Goal: Task Accomplishment & Management: Manage account settings

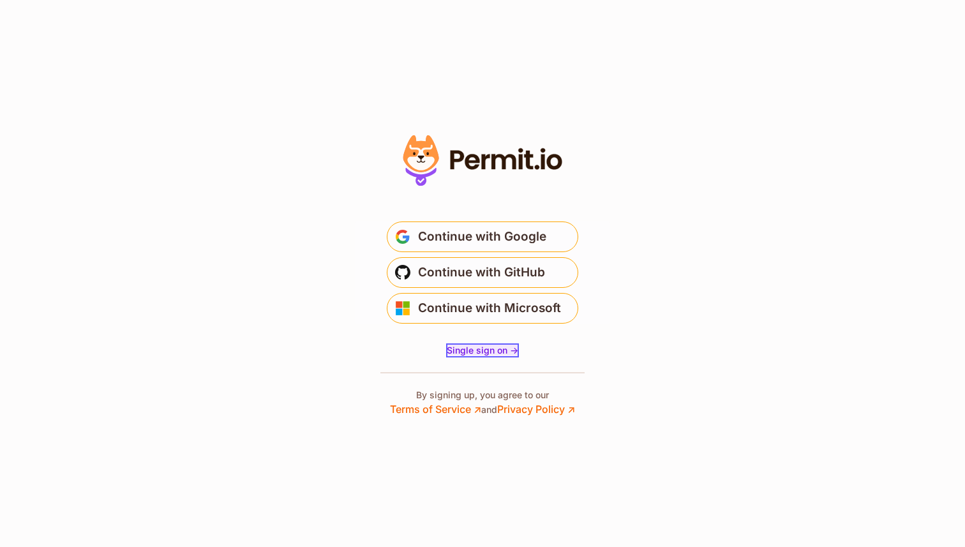
click at [482, 353] on span "Single sign on ->" at bounding box center [482, 350] width 71 height 11
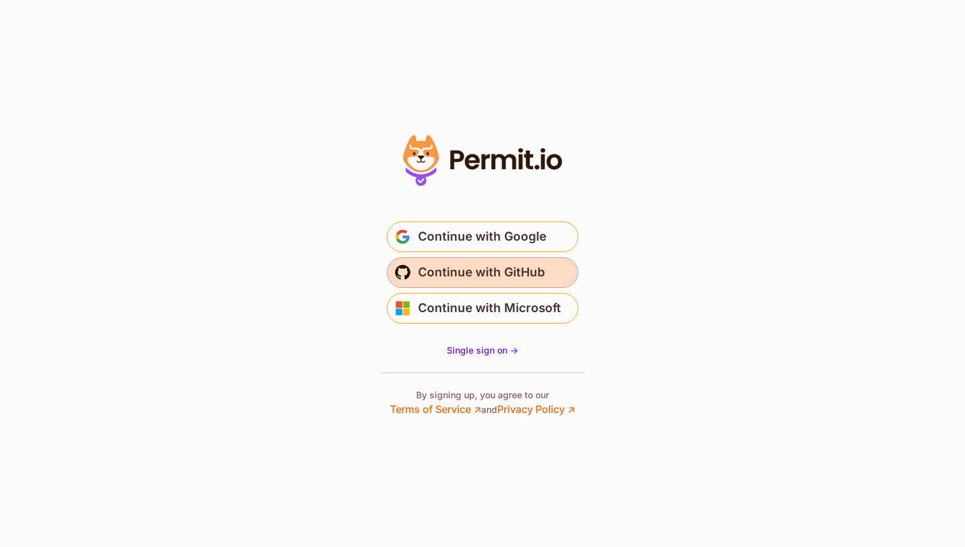
click at [437, 266] on span "Continue with GitHub" at bounding box center [481, 272] width 127 height 20
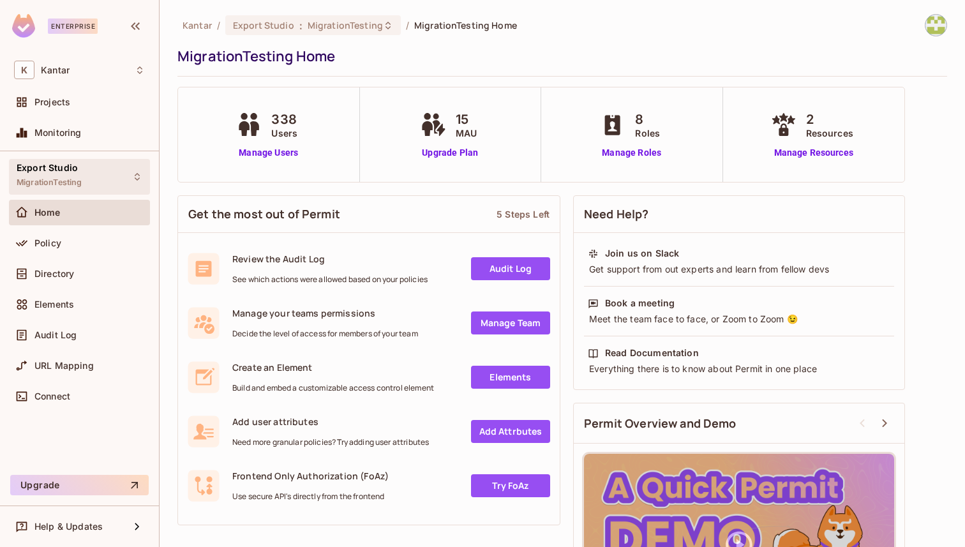
click at [82, 180] on span "MigrationTesting" at bounding box center [49, 182] width 65 height 10
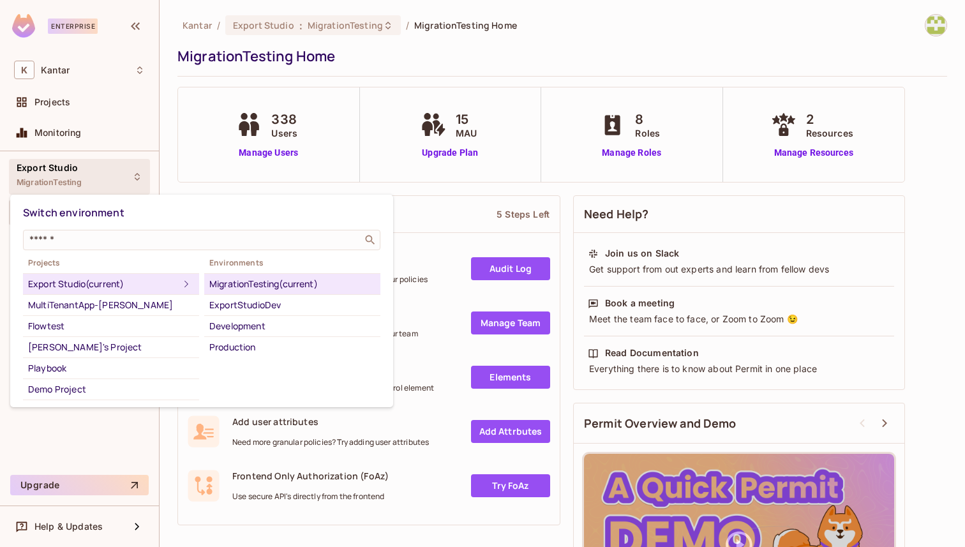
click at [220, 281] on div "MigrationTesting (current)" at bounding box center [292, 283] width 166 height 15
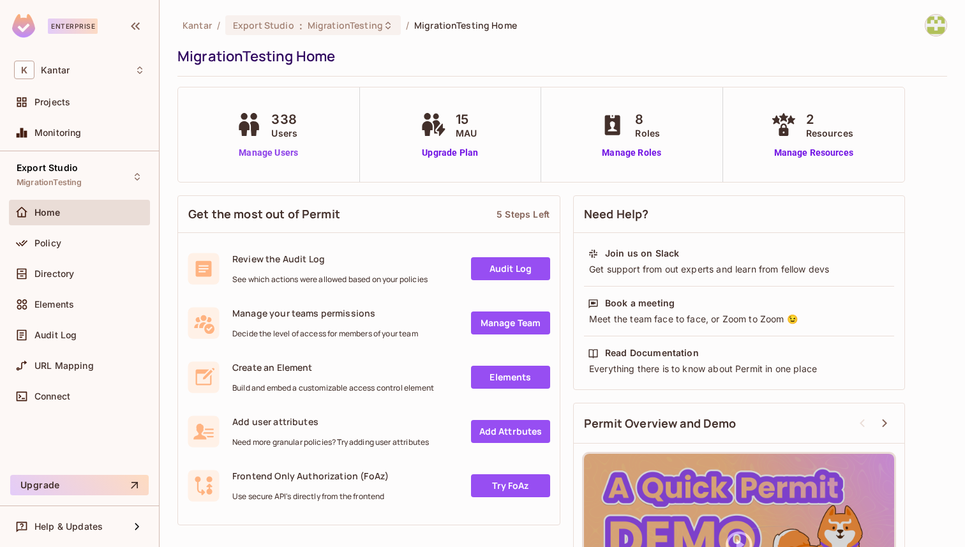
click at [276, 153] on link "Manage Users" at bounding box center [268, 152] width 71 height 13
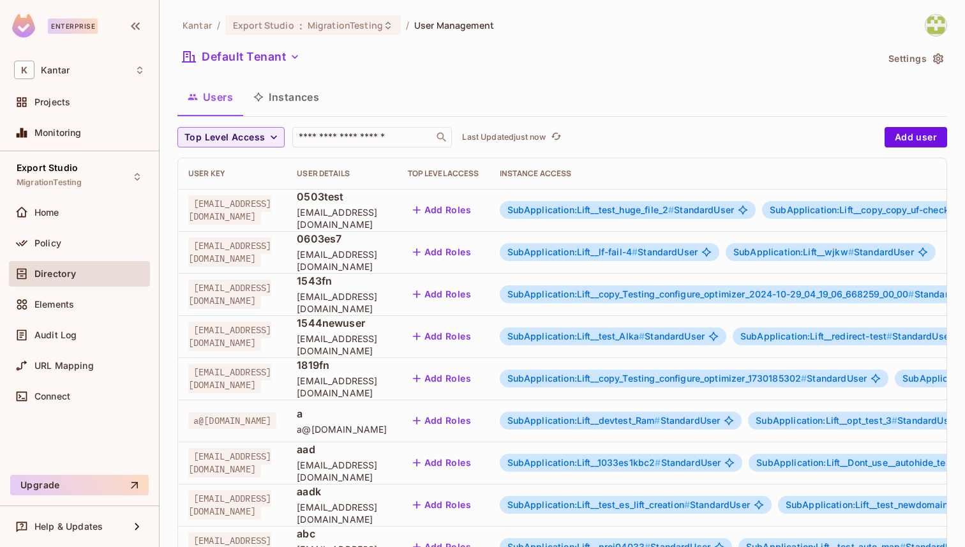
click at [338, 147] on div "Top Level Access ​ Last Updated just now Add user User Key User Details Top Lev…" at bounding box center [562, 501] width 770 height 748
click at [338, 144] on div "​" at bounding box center [372, 137] width 160 height 20
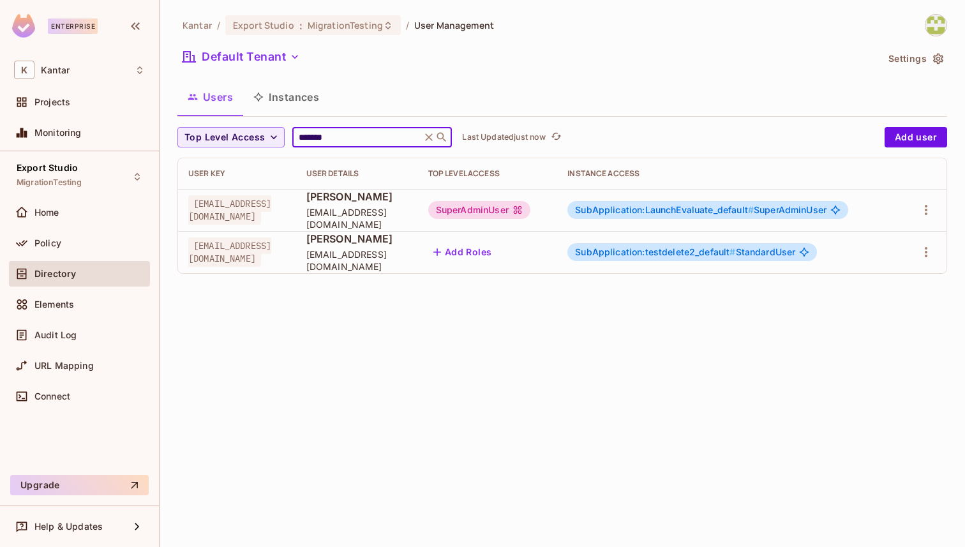
type input "*******"
click at [641, 215] on td "SubApplication:LaunchEvaluate_default # SuperAdminUser" at bounding box center [728, 210] width 343 height 42
click at [686, 209] on span "SubApplication:LaunchEvaluate_default #" at bounding box center [664, 209] width 179 height 11
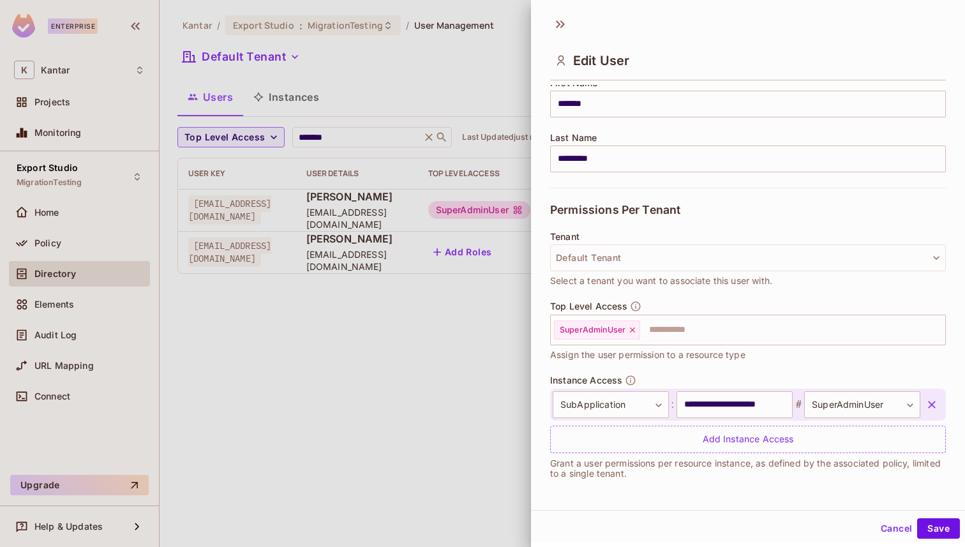
scroll to position [2, 0]
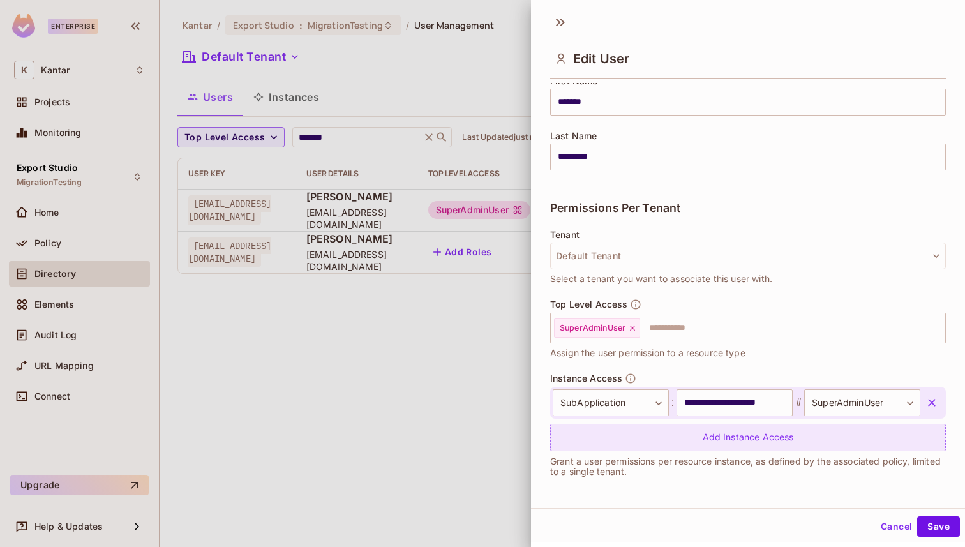
click at [687, 438] on div "Add Instance Access" at bounding box center [748, 437] width 396 height 27
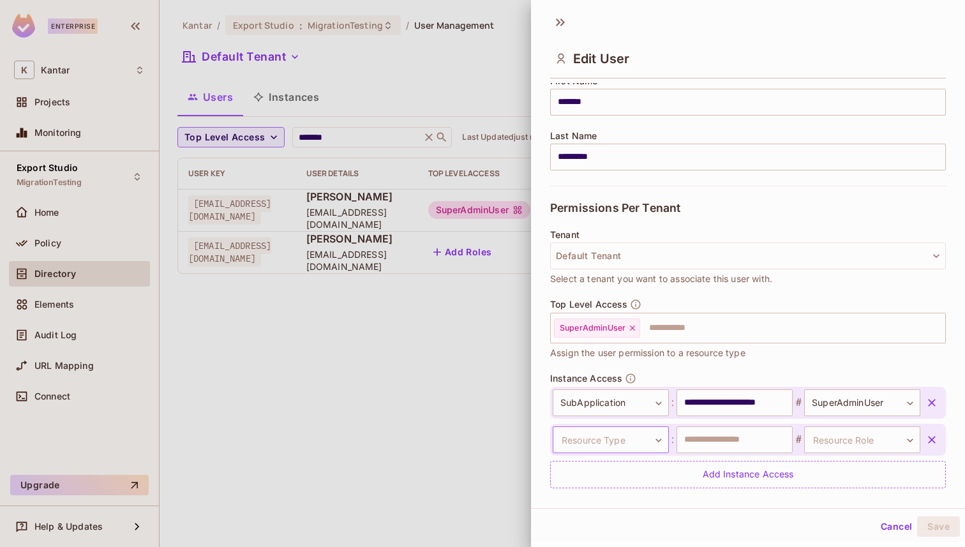
click at [648, 437] on body "**********" at bounding box center [482, 273] width 965 height 547
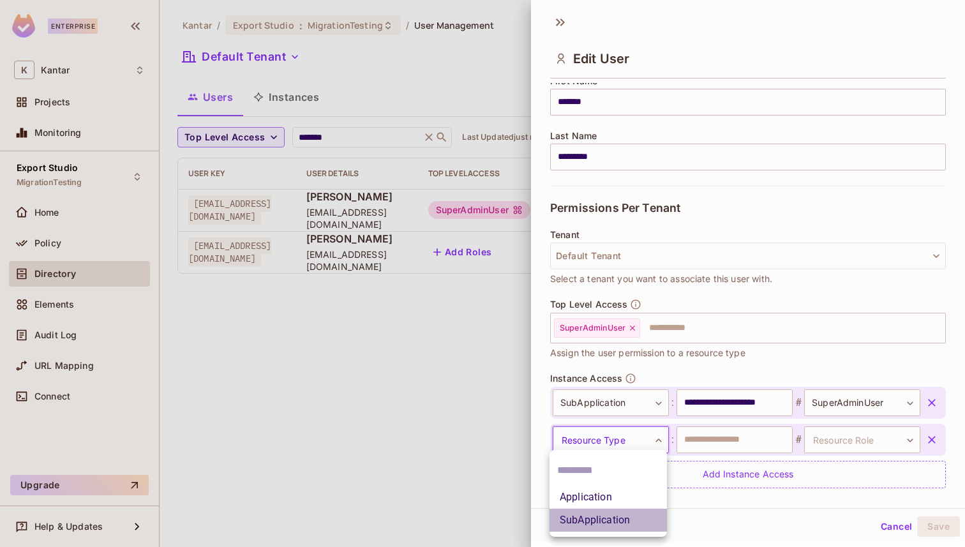
click at [626, 521] on li "SubApplication" at bounding box center [607, 520] width 117 height 23
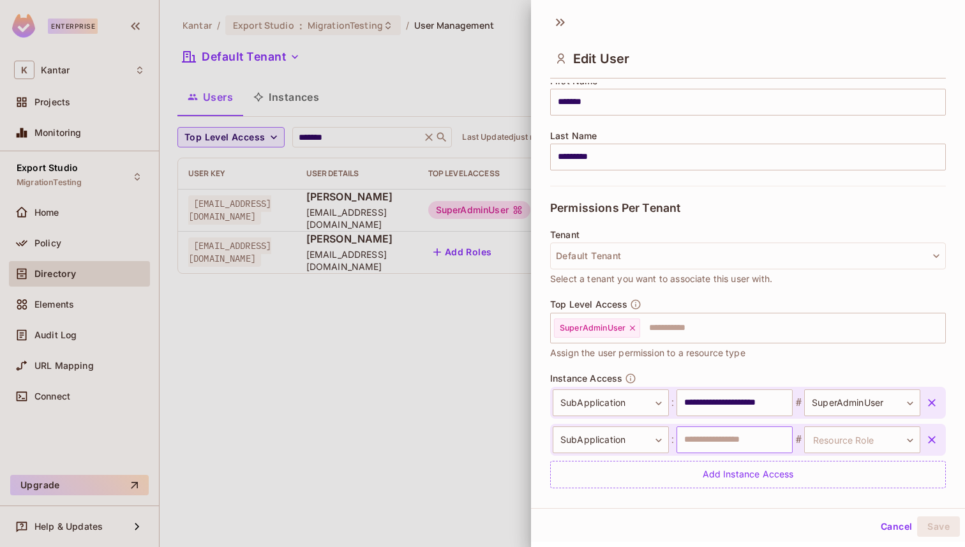
click at [722, 444] on input "text" at bounding box center [734, 439] width 116 height 27
type input "*"
click at [934, 439] on icon "button" at bounding box center [931, 439] width 13 height 13
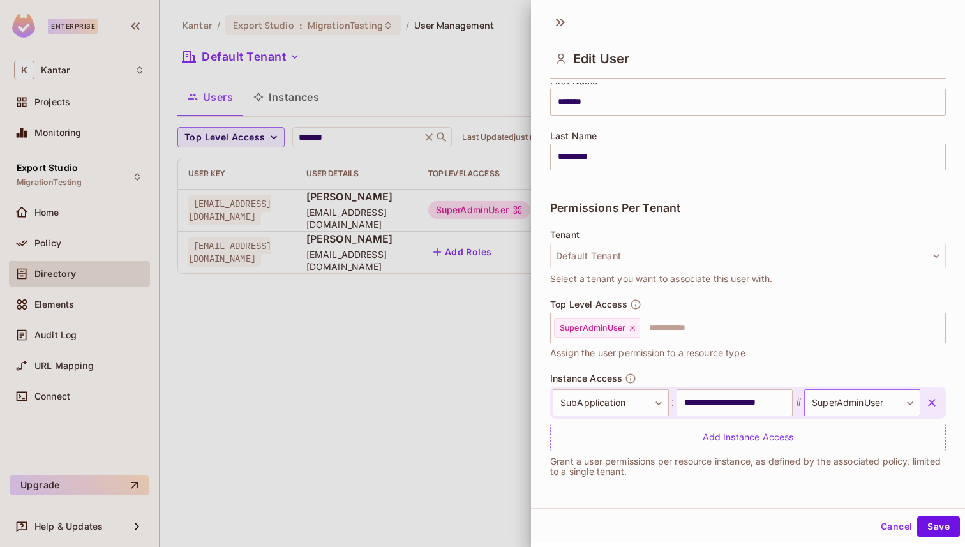
scroll to position [0, 0]
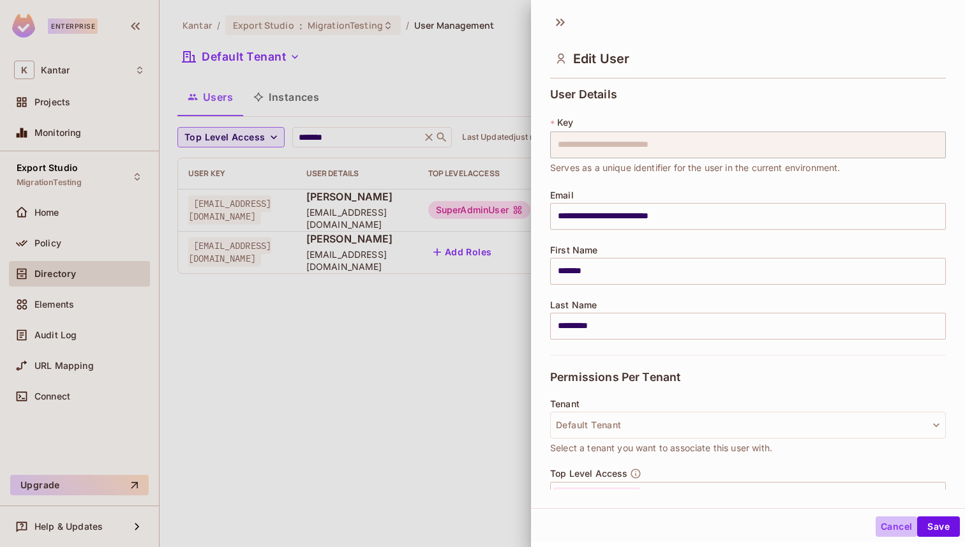
click at [886, 527] on button "Cancel" at bounding box center [896, 526] width 41 height 20
